Goal: Task Accomplishment & Management: Use online tool/utility

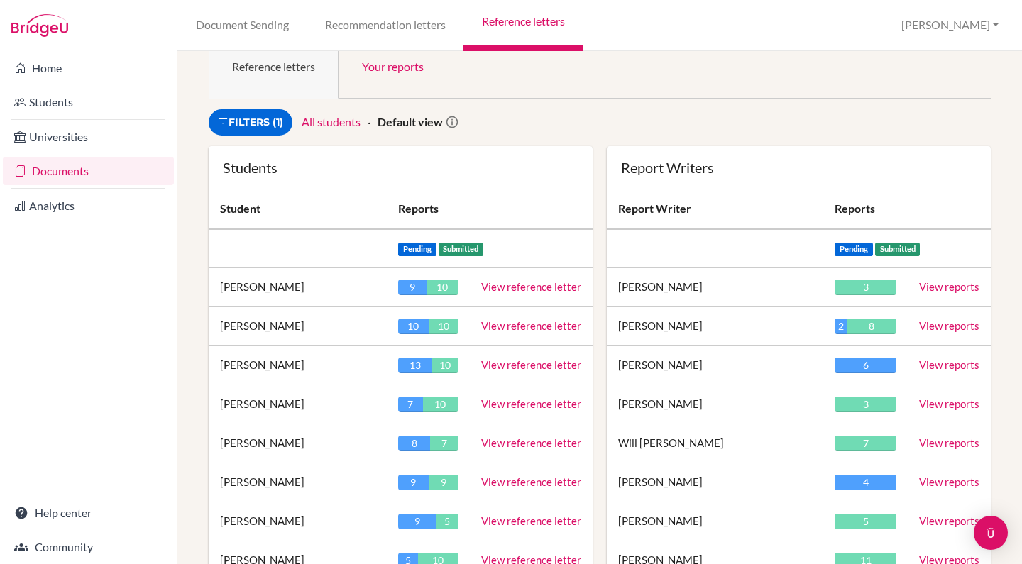
scroll to position [36, 0]
click at [518, 481] on link "View reference letter" at bounding box center [531, 481] width 100 height 13
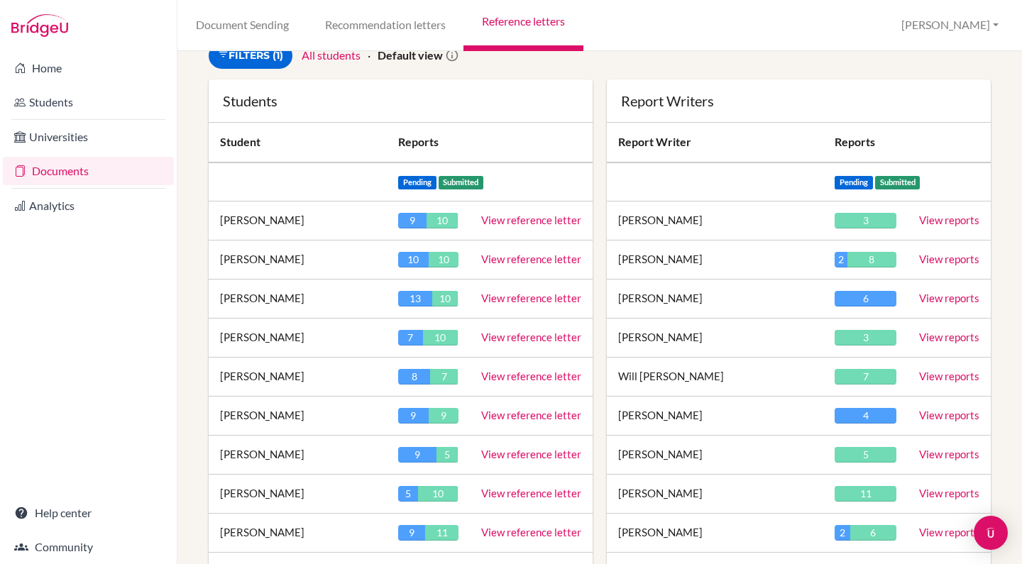
scroll to position [104, 0]
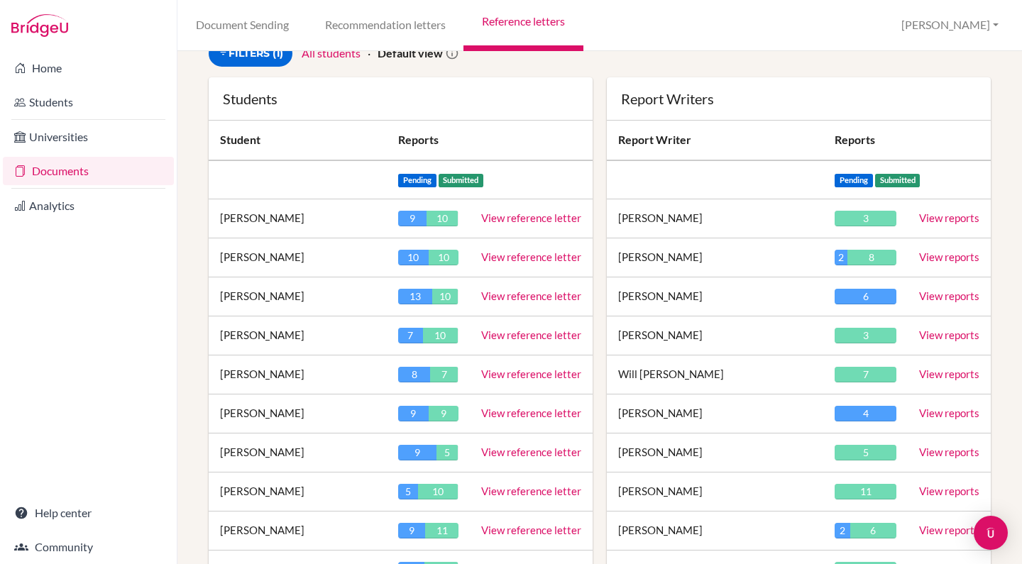
click at [516, 451] on link "View reference letter" at bounding box center [531, 452] width 100 height 13
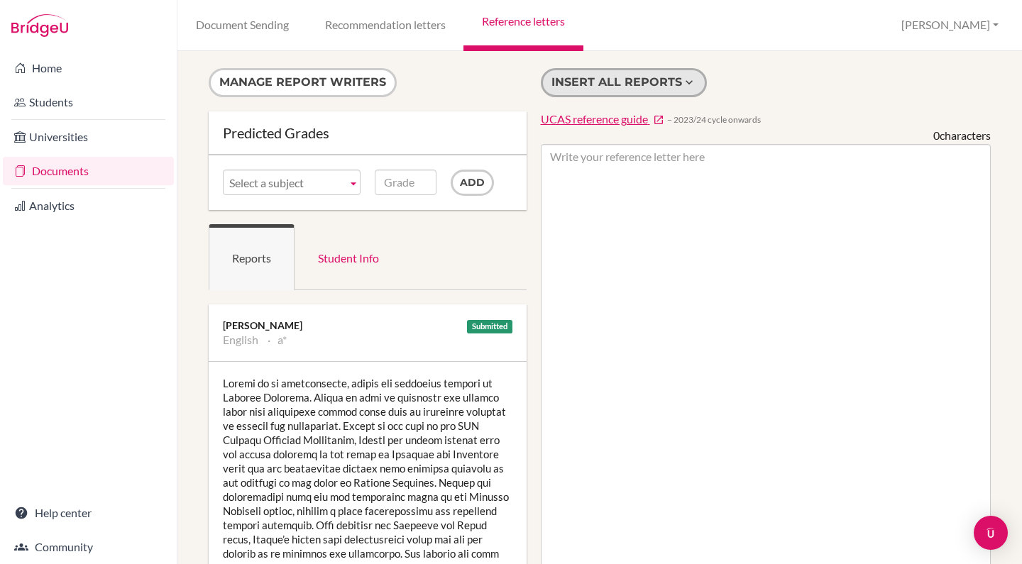
click at [642, 81] on button "Insert all reports" at bounding box center [624, 82] width 166 height 29
type textarea "Loremi do si ametconsecte, adipis eli seddoeius tempori ut Laboree Dolorema. Al…"
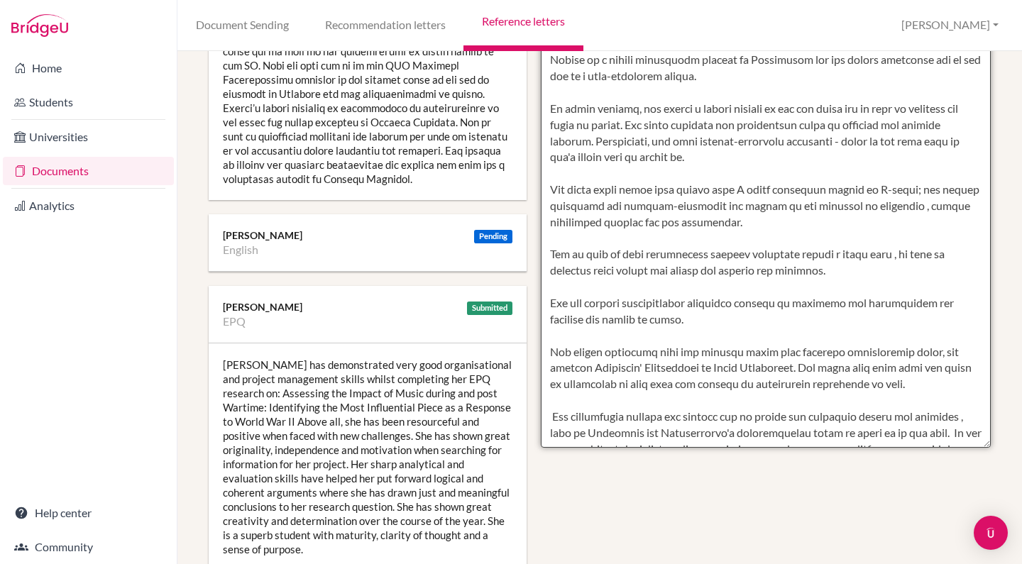
scroll to position [547, 0]
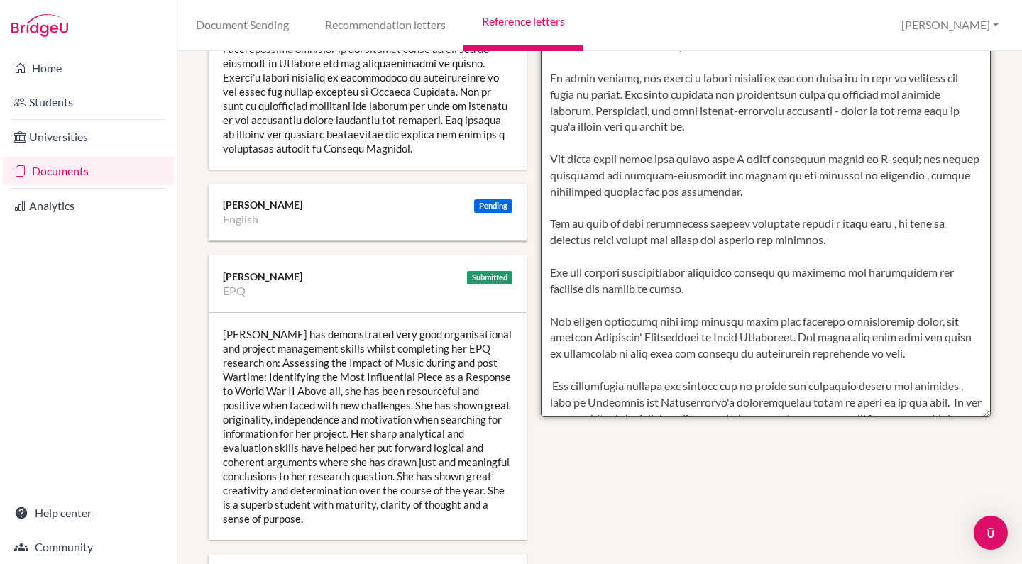
drag, startPoint x: 549, startPoint y: 155, endPoint x: 818, endPoint y: 406, distance: 367.6
click at [818, 406] on textarea at bounding box center [766, 7] width 451 height 820
